Goal: Task Accomplishment & Management: Complete application form

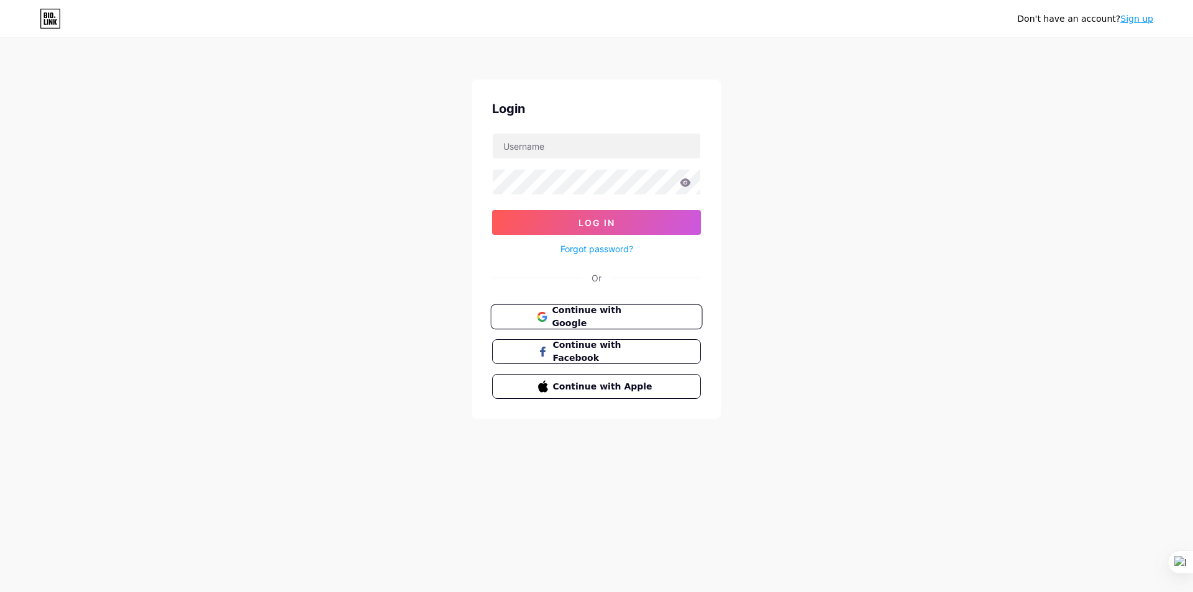
click at [614, 318] on span "Continue with Google" at bounding box center [604, 317] width 104 height 27
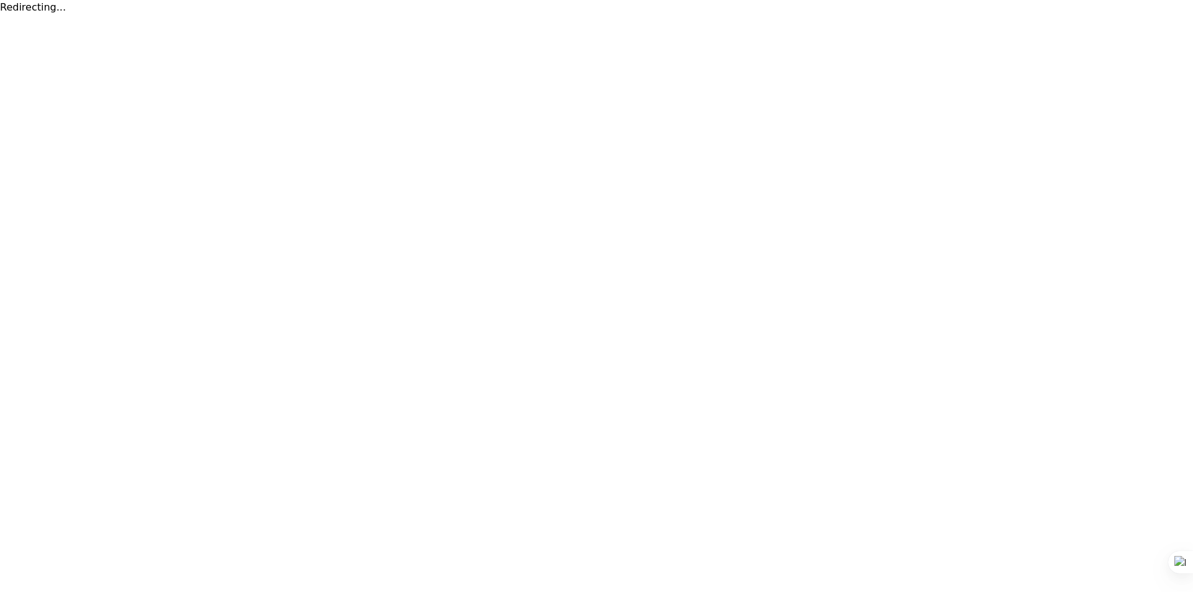
drag, startPoint x: 97, startPoint y: 207, endPoint x: 140, endPoint y: 202, distance: 43.8
click at [98, 15] on html "Redirecting..." at bounding box center [596, 7] width 1193 height 15
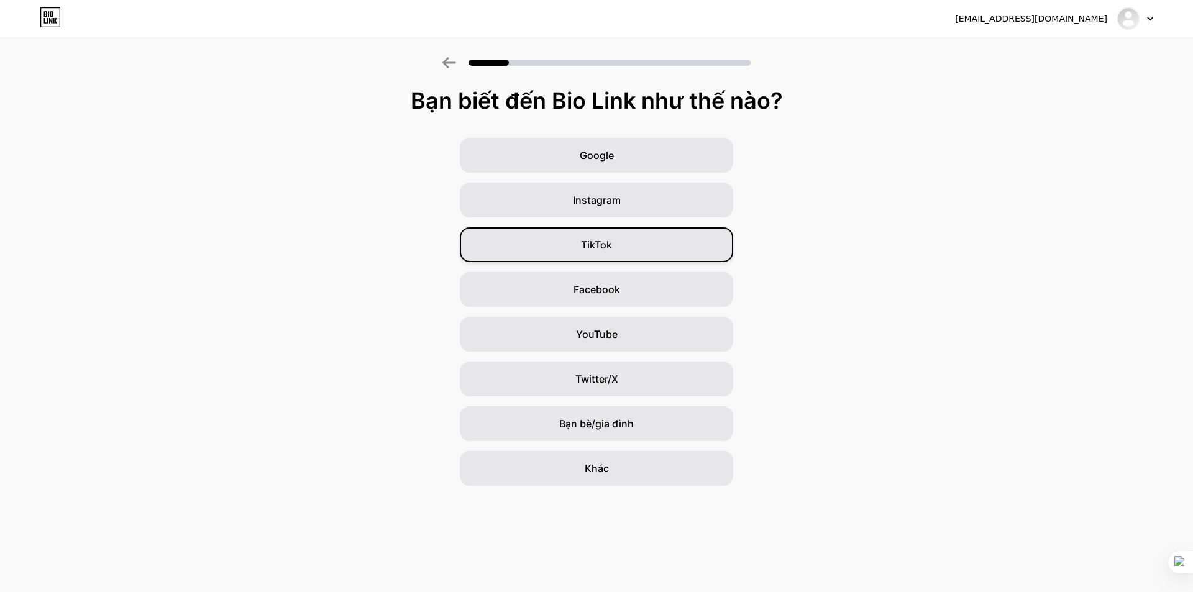
click at [618, 256] on div "TikTok" at bounding box center [596, 244] width 273 height 35
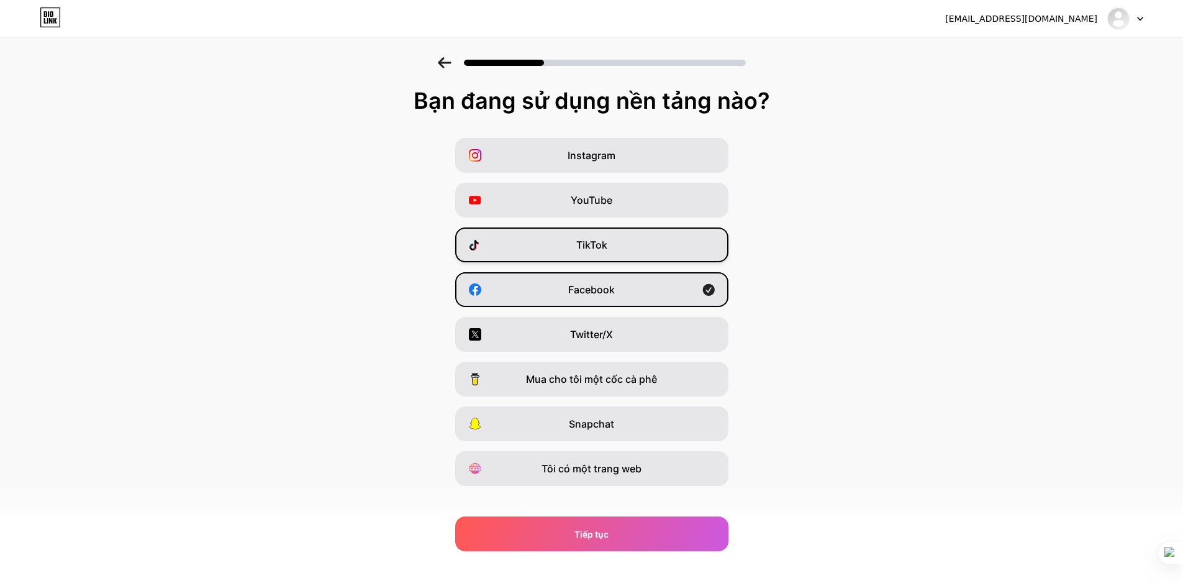
click at [634, 244] on div "TikTok" at bounding box center [591, 244] width 273 height 35
click at [613, 191] on div "YouTube" at bounding box center [591, 200] width 273 height 35
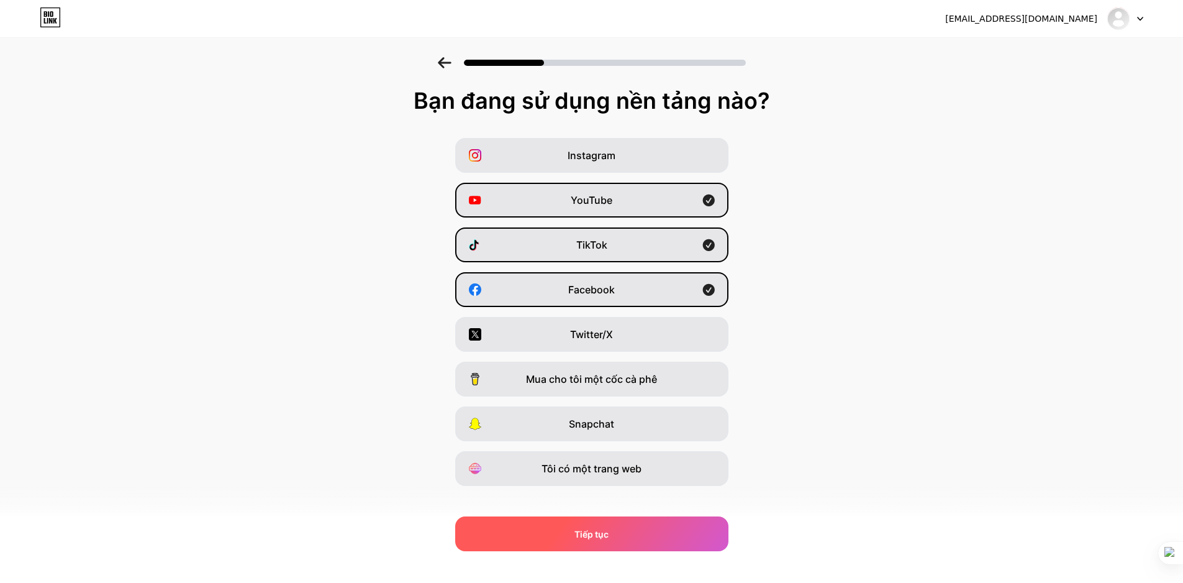
click at [634, 545] on div "Tiếp tục" at bounding box center [591, 533] width 273 height 35
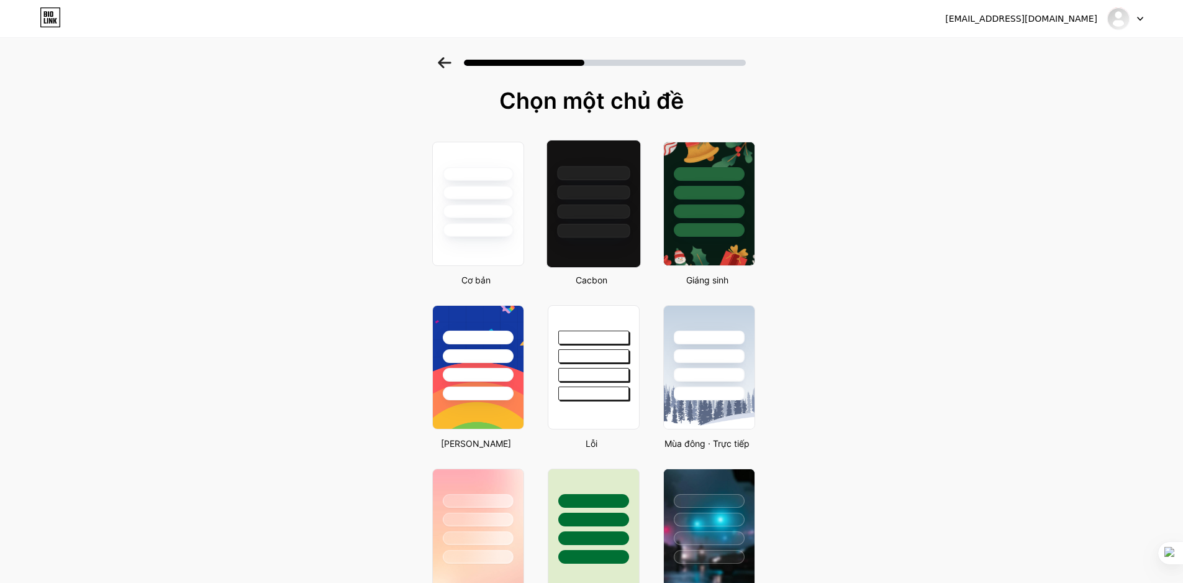
click at [601, 211] on div at bounding box center [593, 211] width 73 height 14
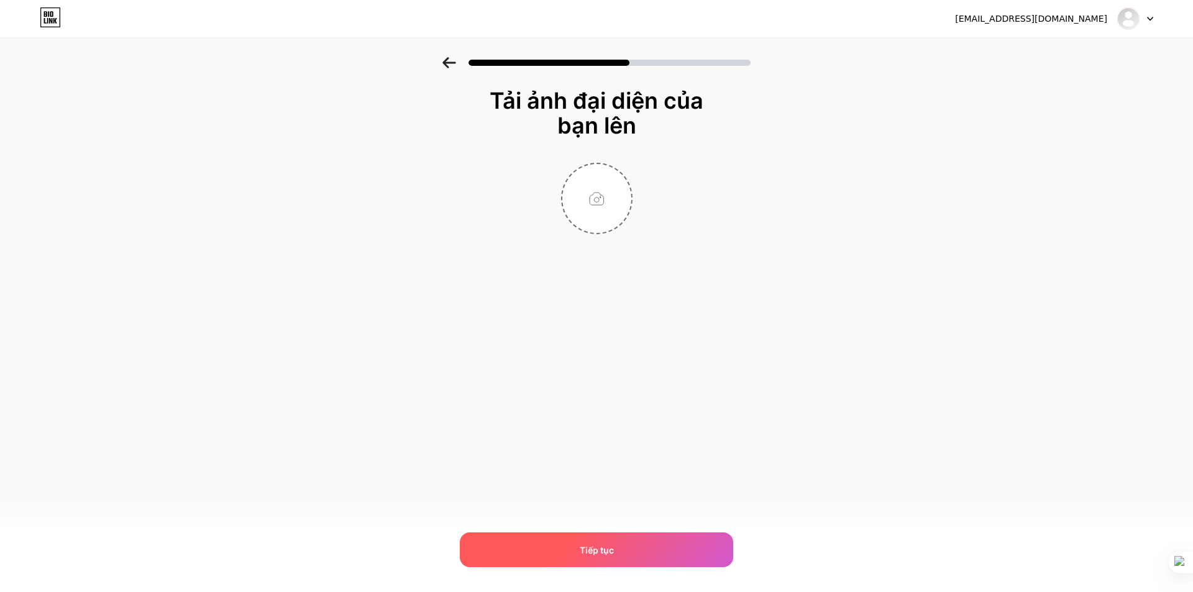
click at [648, 540] on div "Tiếp tục" at bounding box center [596, 549] width 273 height 35
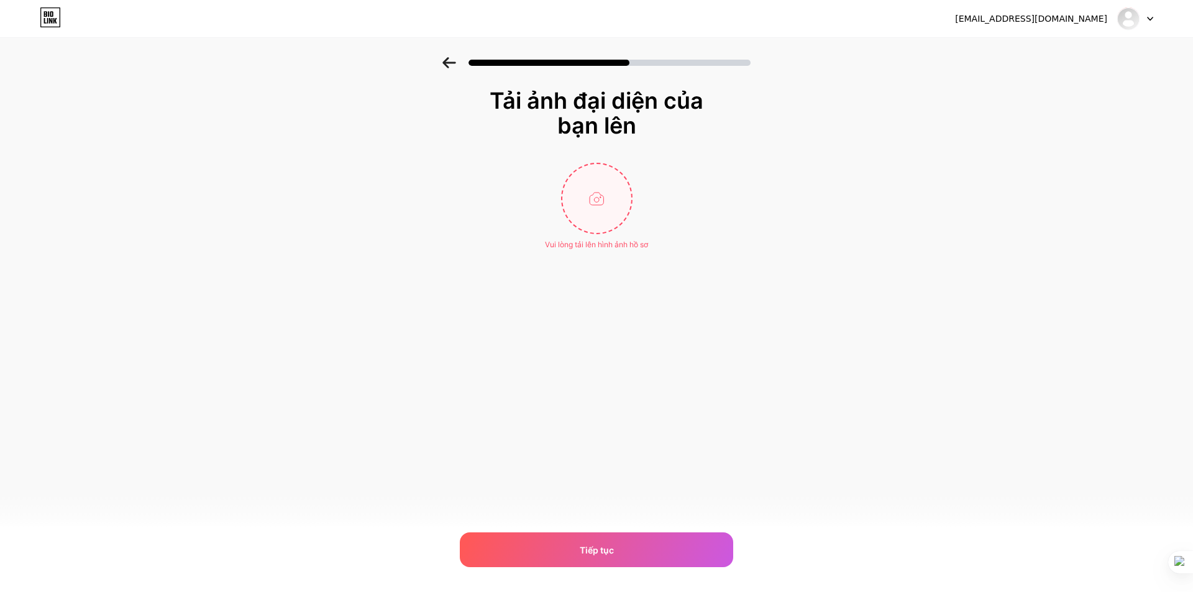
click at [583, 204] on input "file" at bounding box center [596, 198] width 69 height 69
click at [596, 219] on input "file" at bounding box center [596, 198] width 69 height 69
type input "C:\fakepath\cap_nhat_50_hinh_nen_cho_soi_dep-1697729302850.jpg"
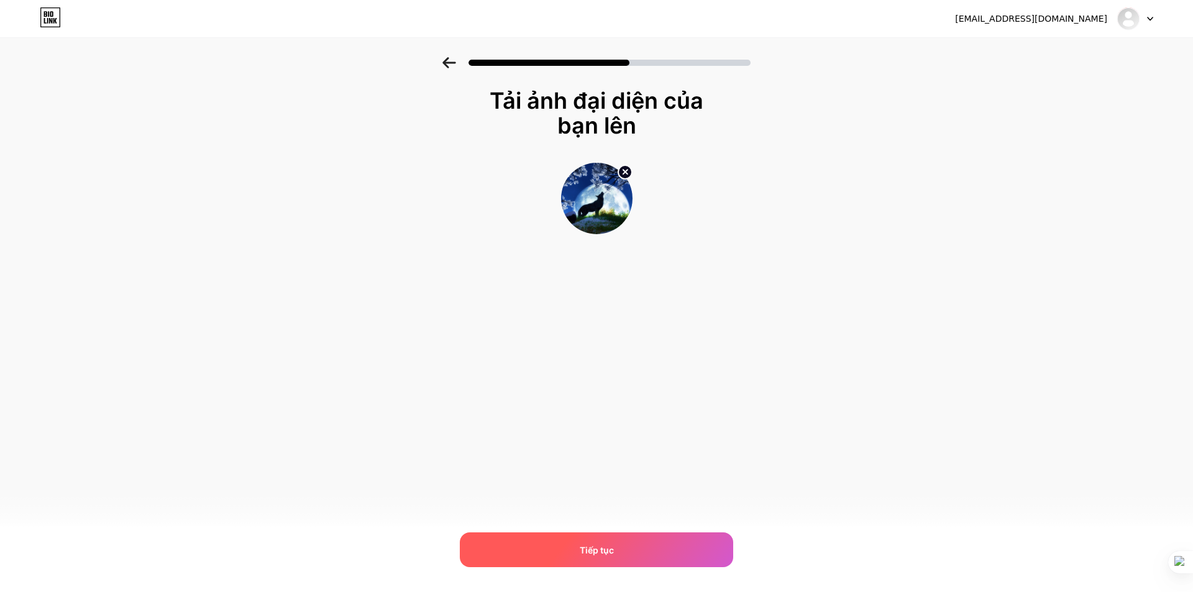
click at [592, 547] on font "Tiếp tục" at bounding box center [597, 550] width 34 height 11
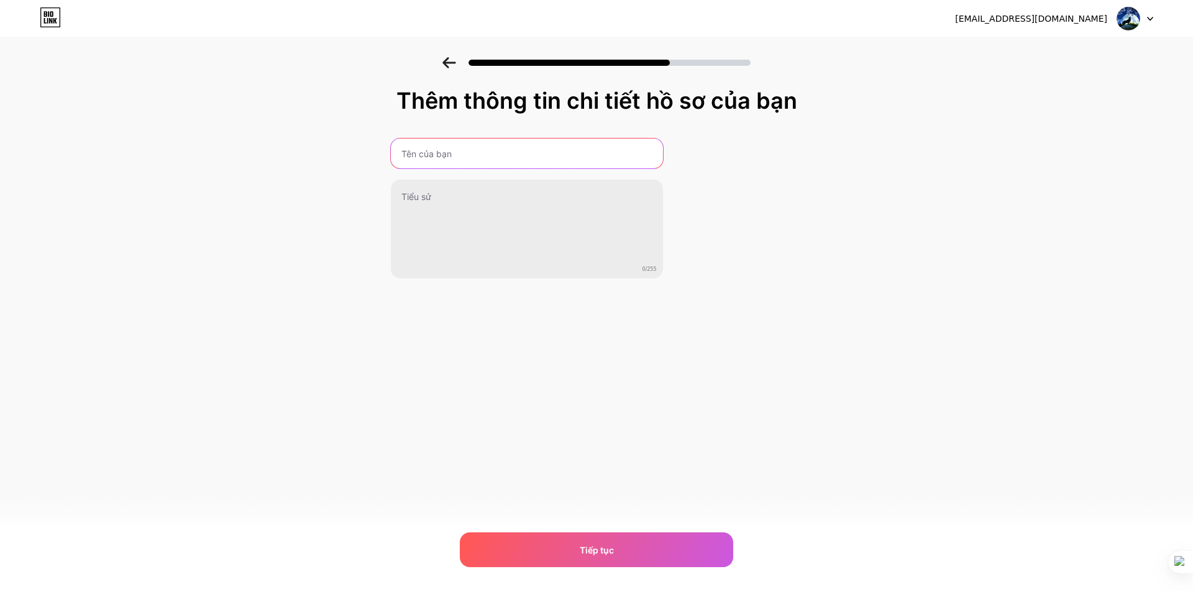
click at [489, 150] on input "text" at bounding box center [527, 154] width 272 height 30
click at [485, 144] on input "text" at bounding box center [526, 154] width 275 height 30
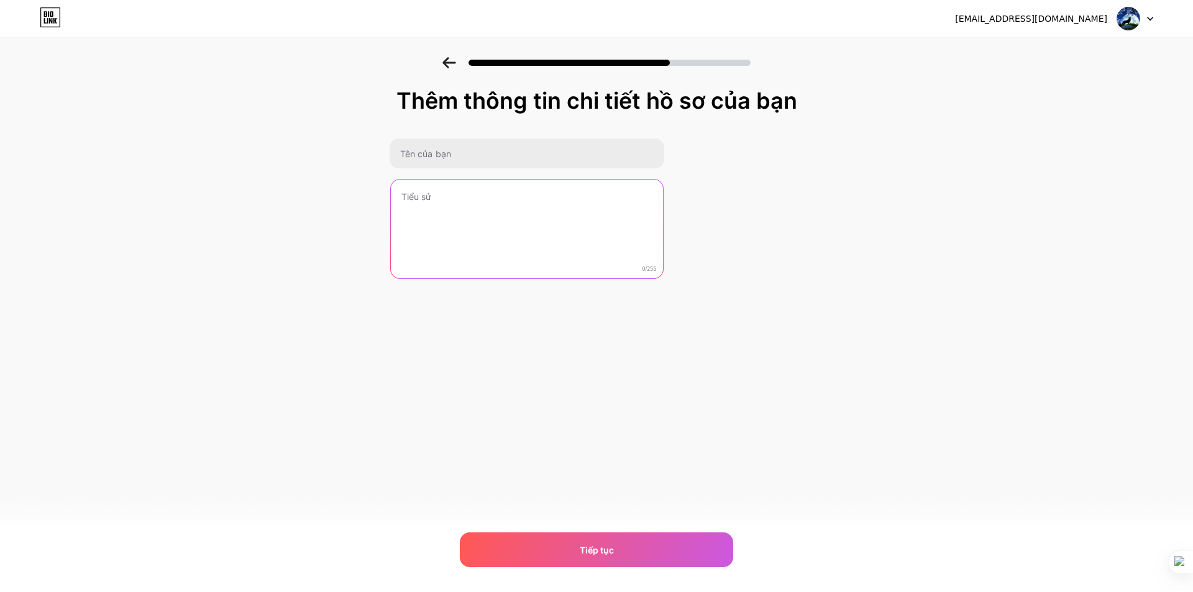
click at [416, 192] on textarea at bounding box center [527, 230] width 272 height 100
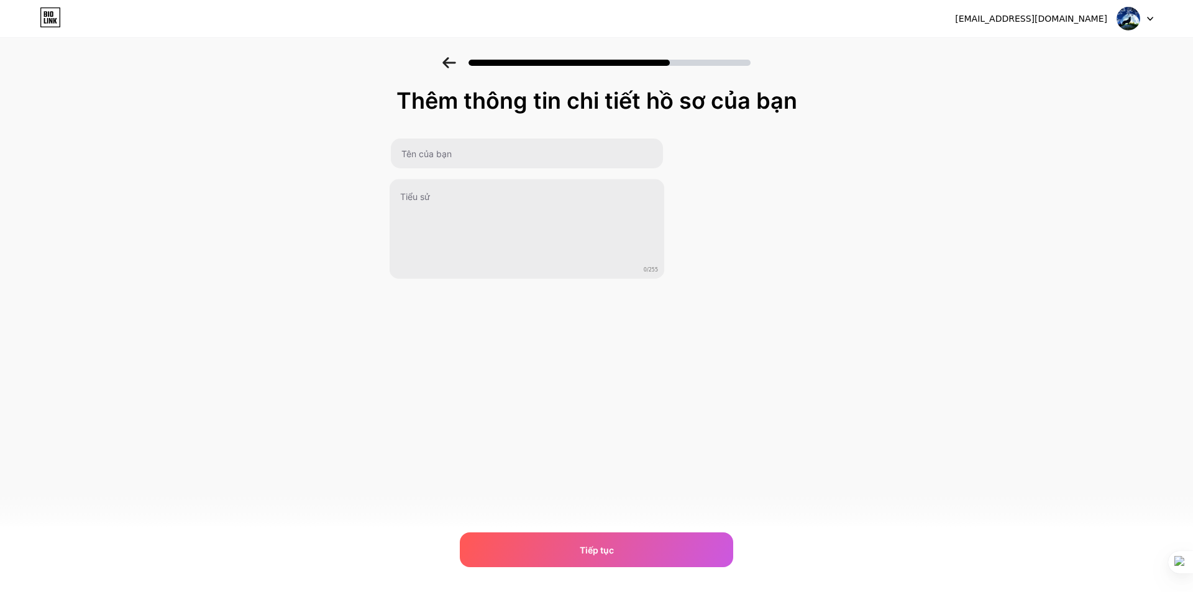
click at [521, 172] on div "0/255" at bounding box center [526, 208] width 273 height 141
click at [529, 150] on input "text" at bounding box center [526, 154] width 275 height 30
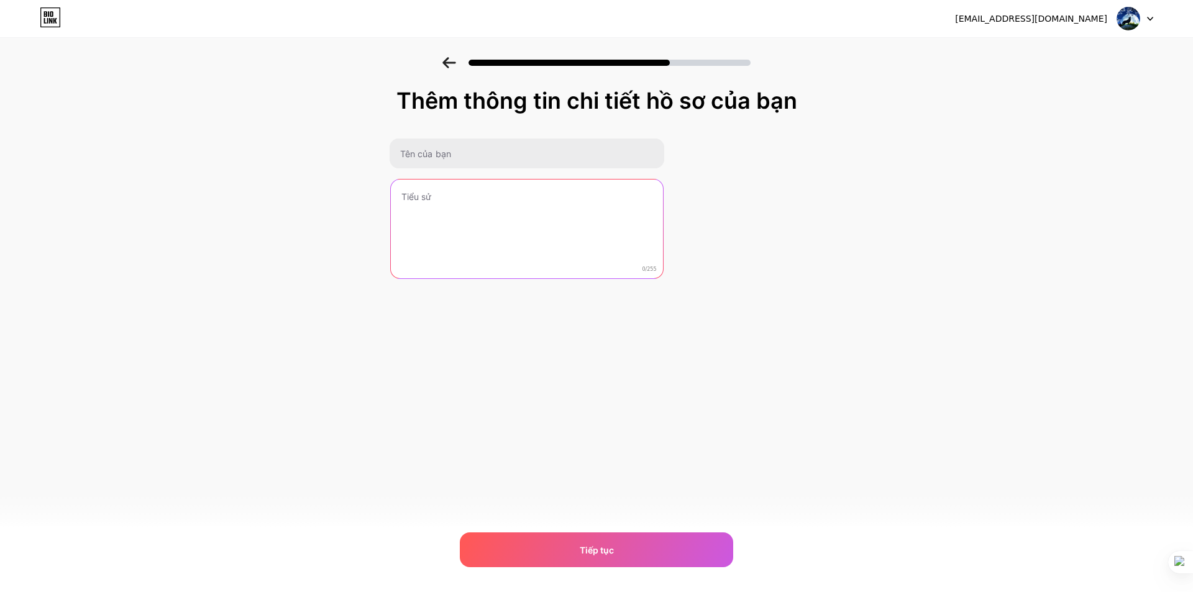
click at [439, 196] on textarea at bounding box center [527, 230] width 272 height 100
type textarea "T"
type textarea "Tất Cả Ở Bio"
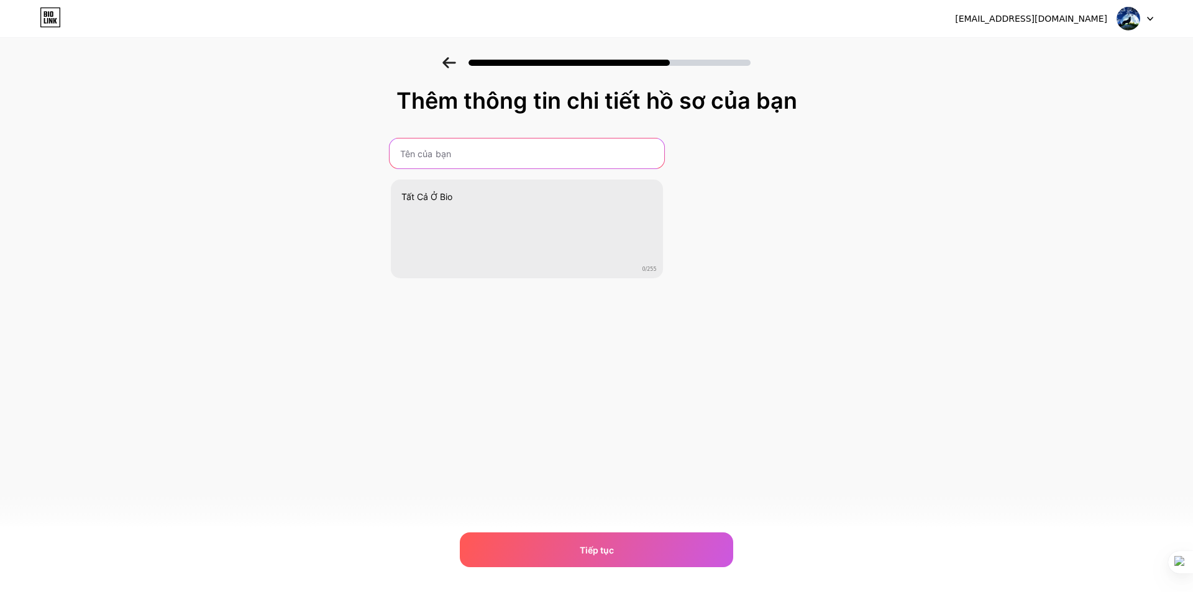
click at [469, 158] on input "text" at bounding box center [526, 154] width 275 height 30
type input "KING BEAR"
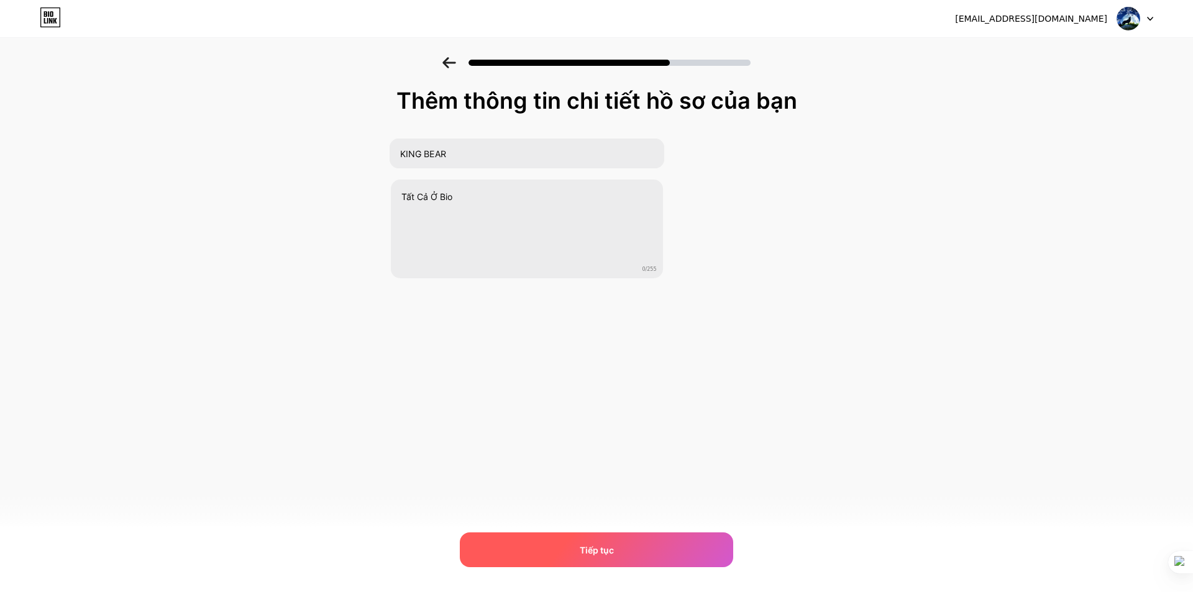
click at [639, 548] on div "Tiếp tục" at bounding box center [596, 549] width 273 height 35
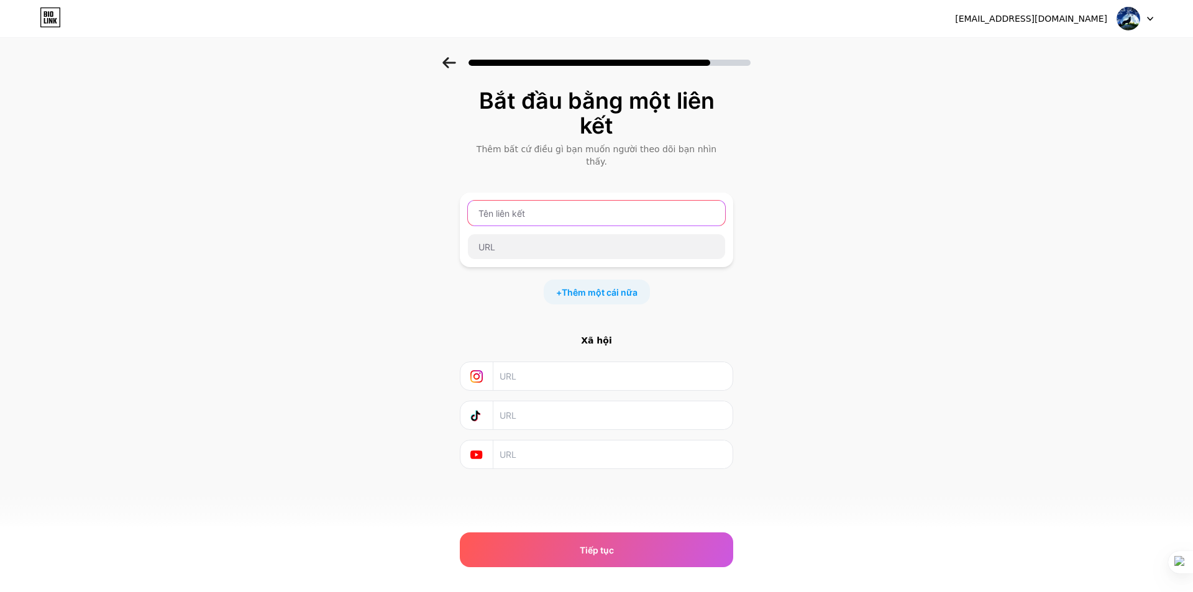
click at [494, 206] on input "text" at bounding box center [596, 213] width 257 height 25
click at [559, 204] on input "text" at bounding box center [596, 213] width 257 height 25
click at [549, 201] on input "text" at bounding box center [596, 213] width 257 height 25
type input "T"
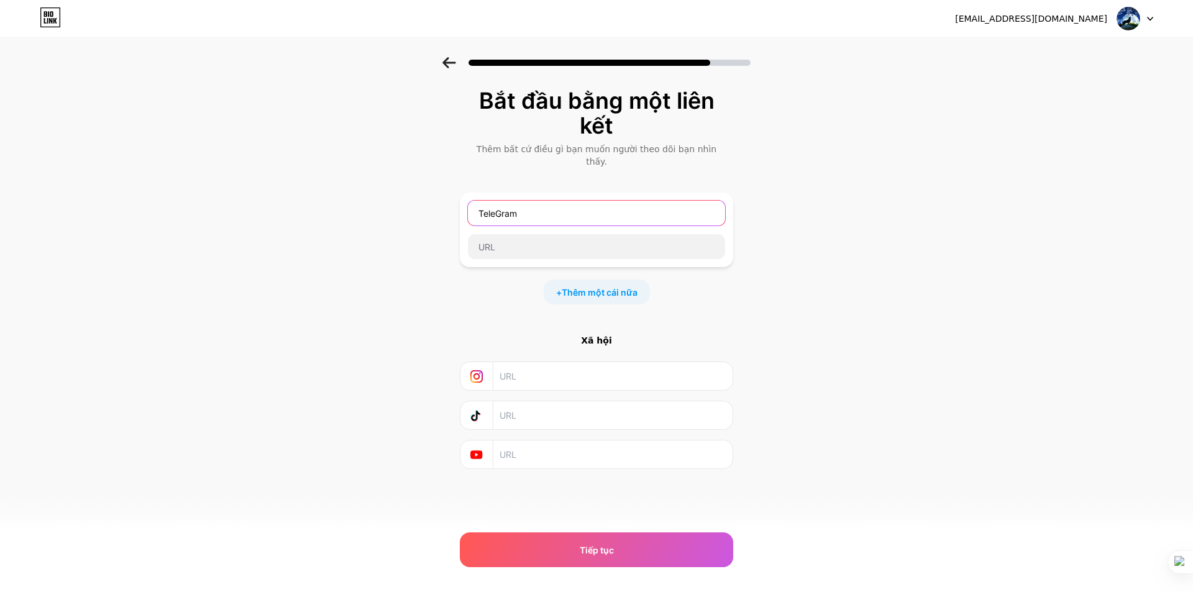
click at [498, 201] on input "TeleGram" at bounding box center [596, 213] width 257 height 25
type input "Telegram"
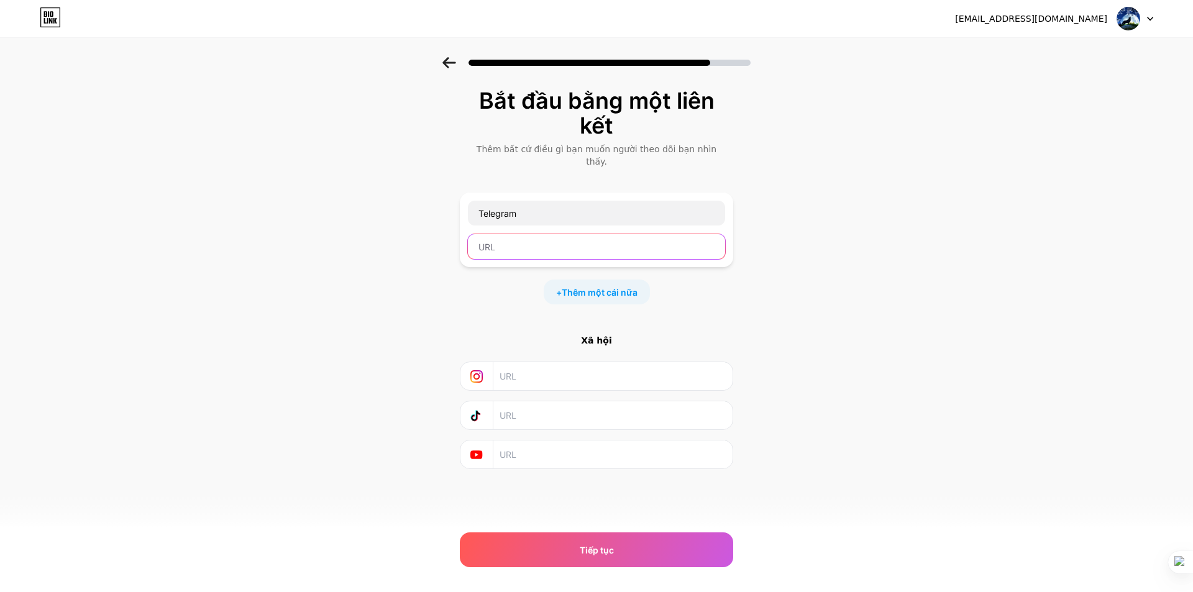
click at [532, 235] on input "text" at bounding box center [596, 246] width 257 height 25
click at [532, 234] on input "text" at bounding box center [596, 246] width 257 height 25
paste input "[URL][DOMAIN_NAME]"
drag, startPoint x: 609, startPoint y: 237, endPoint x: 531, endPoint y: 238, distance: 77.7
click at [531, 238] on input "[URL][DOMAIN_NAME]" at bounding box center [596, 246] width 257 height 25
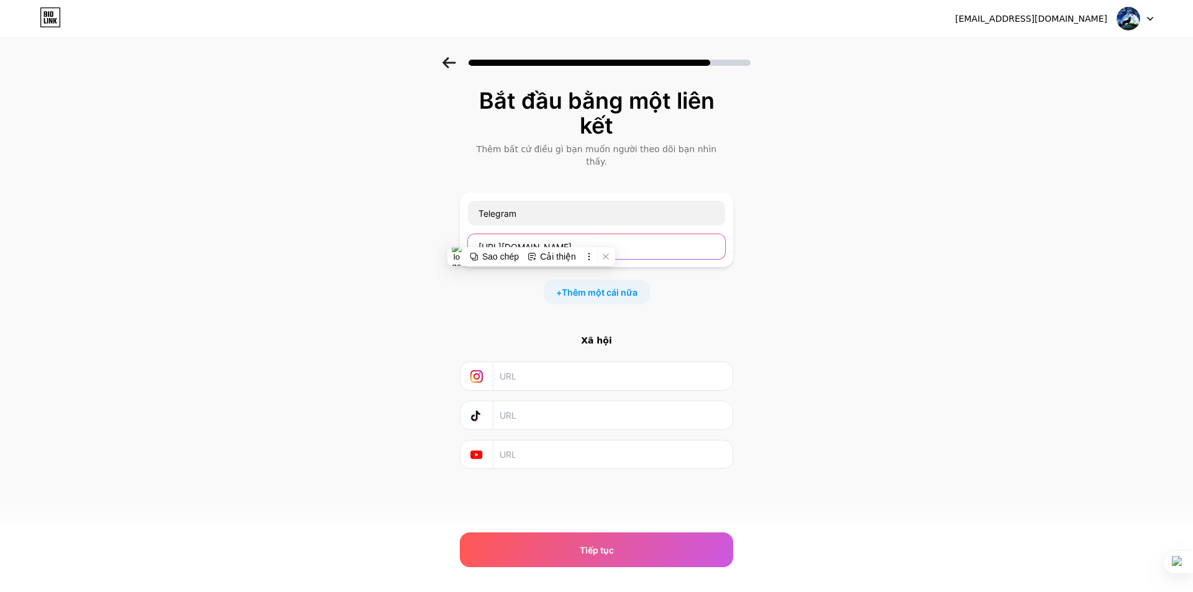
click at [610, 234] on input "[URL][DOMAIN_NAME]" at bounding box center [596, 246] width 257 height 25
type input "[URL][DOMAIN_NAME]"
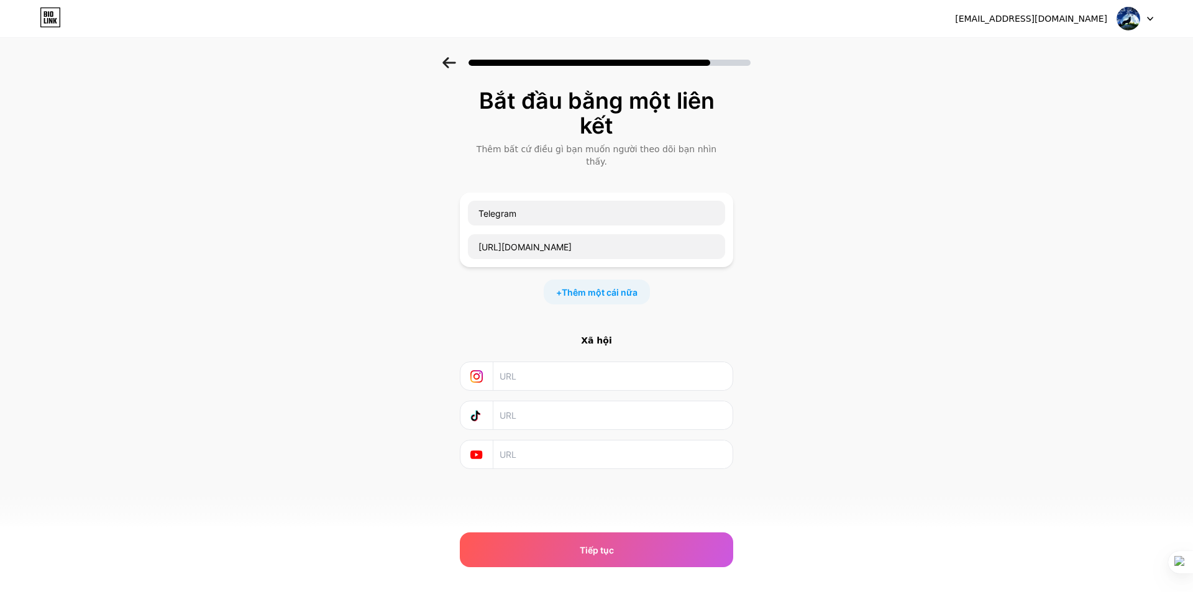
click at [875, 296] on div "Bắt đầu bằng một liên kết Thêm bất cứ điều gì bạn muốn người theo dõi bạn nhìn …" at bounding box center [596, 294] width 1193 height 474
click at [584, 371] on input "text" at bounding box center [611, 376] width 225 height 28
click at [581, 545] on font "Tiếp tục" at bounding box center [597, 550] width 34 height 11
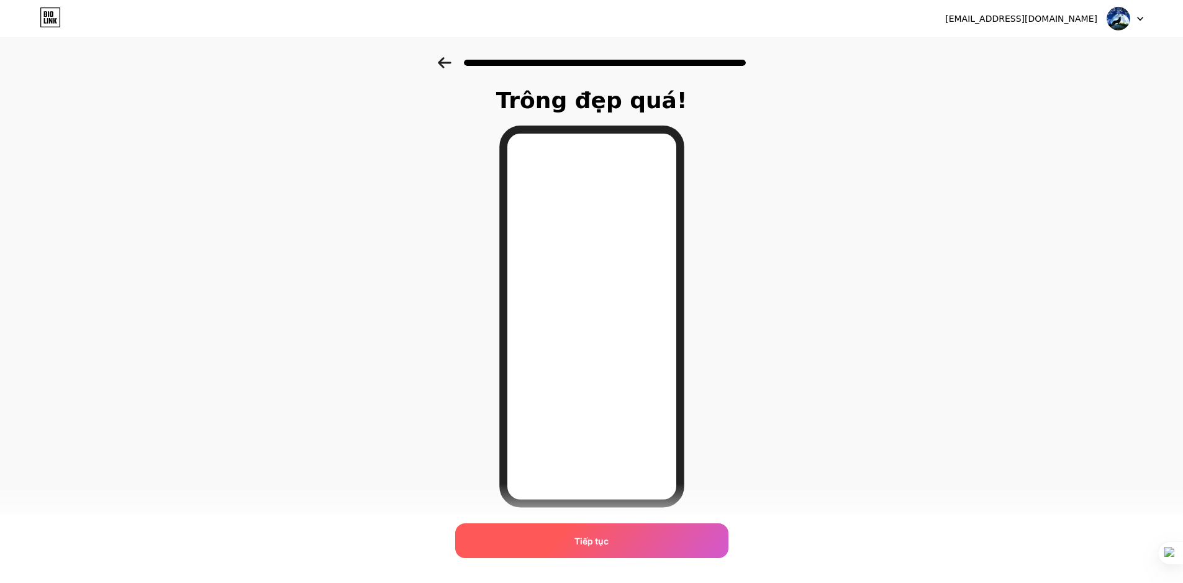
click at [594, 547] on span "Tiếp tục" at bounding box center [592, 540] width 34 height 13
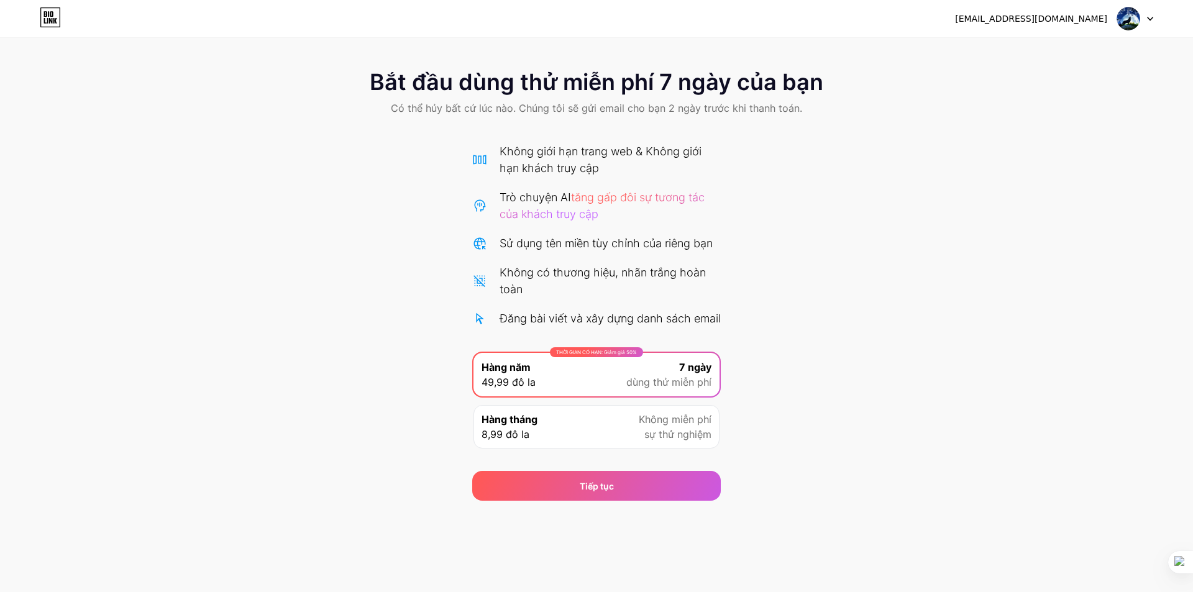
drag, startPoint x: 835, startPoint y: 80, endPoint x: 390, endPoint y: 85, distance: 444.8
click at [833, 80] on div "Bắt đầu dùng thử miễn phí 7 ngày của bạn Có thể hủy bất cứ lúc nào. Chúng tôi s…" at bounding box center [596, 93] width 1193 height 73
click at [312, 82] on div "Bắt đầu dùng thử miễn phí 7 ngày của bạn Có thể hủy bất cứ lúc nào. Chúng tôi s…" at bounding box center [596, 93] width 1193 height 73
